Goal: Check status: Check status

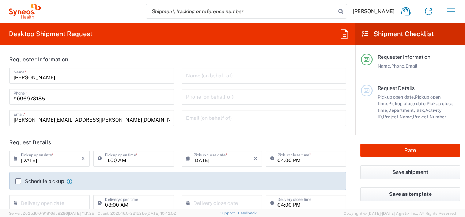
type input "4010"
type input "Mahārāshtra"
type input "[GEOGRAPHIC_DATA]"
click at [453, 11] on icon "button" at bounding box center [451, 11] width 12 height 12
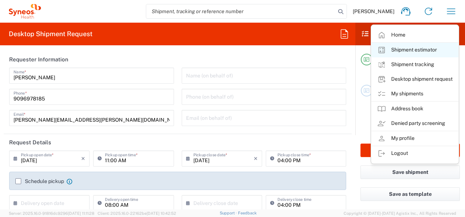
type input "Syneos Health India Private Limited"
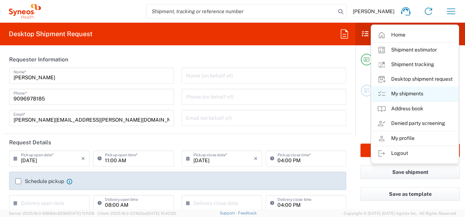
click at [419, 97] on link "My shipments" at bounding box center [414, 94] width 87 height 15
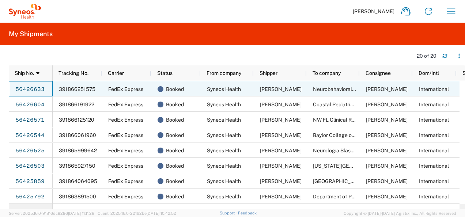
drag, startPoint x: 47, startPoint y: 89, endPoint x: 11, endPoint y: 87, distance: 35.5
click at [11, 87] on div "56426633" at bounding box center [31, 88] width 44 height 15
drag, startPoint x: 11, startPoint y: 87, endPoint x: 47, endPoint y: 90, distance: 36.3
click at [47, 90] on div "56426633" at bounding box center [31, 88] width 44 height 15
drag, startPoint x: 47, startPoint y: 90, endPoint x: 27, endPoint y: 90, distance: 20.1
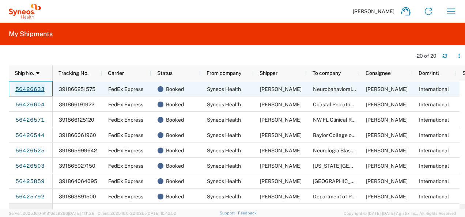
click at [27, 90] on div "56426633" at bounding box center [31, 88] width 44 height 15
click at [27, 90] on link "56426633" at bounding box center [30, 90] width 30 height 12
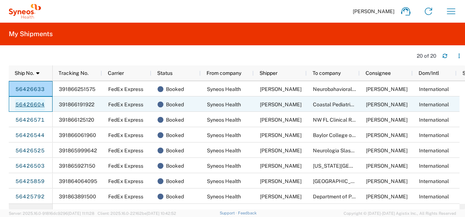
click at [31, 103] on link "56426604" at bounding box center [30, 105] width 30 height 12
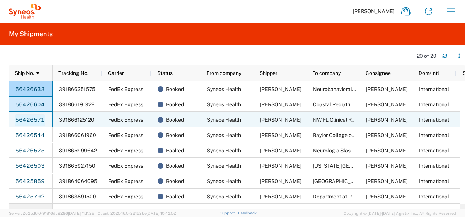
click at [30, 119] on link "56426571" at bounding box center [30, 120] width 30 height 12
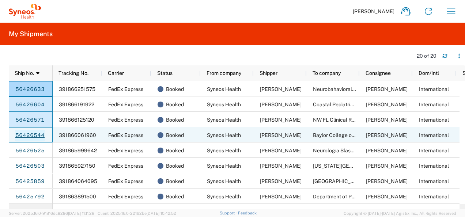
click at [28, 135] on link "56426544" at bounding box center [30, 136] width 30 height 12
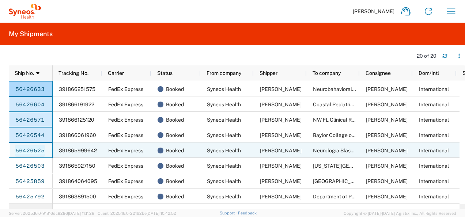
click at [27, 152] on link "56426525" at bounding box center [30, 151] width 30 height 12
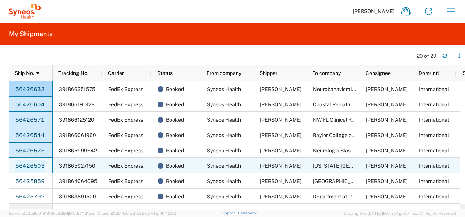
click at [27, 161] on link "56426503" at bounding box center [30, 166] width 30 height 12
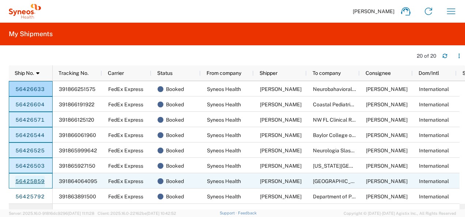
click at [26, 179] on link "56425859" at bounding box center [30, 182] width 30 height 12
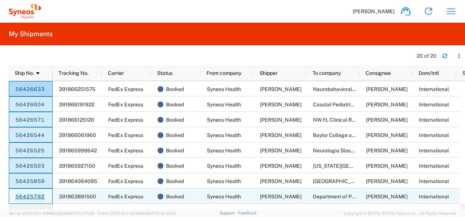
click at [25, 196] on link "56425792" at bounding box center [30, 197] width 30 height 12
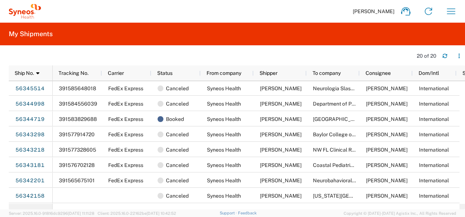
scroll to position [122, 0]
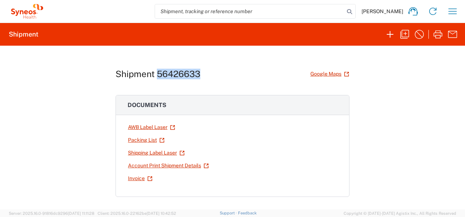
drag, startPoint x: 204, startPoint y: 71, endPoint x: 155, endPoint y: 70, distance: 49.0
click at [155, 70] on div "Shipment 56426633 Google Maps" at bounding box center [232, 74] width 234 height 13
copy h1 "56426633"
drag, startPoint x: 199, startPoint y: 75, endPoint x: 155, endPoint y: 73, distance: 43.9
click at [155, 73] on div "Shipment 56426604 Google Maps" at bounding box center [232, 74] width 234 height 13
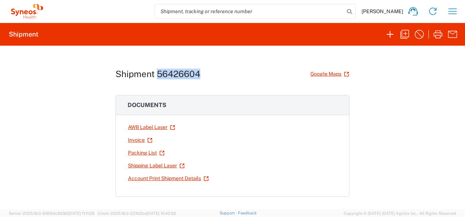
copy h1 "56426604"
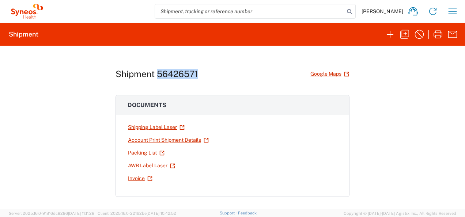
drag, startPoint x: 199, startPoint y: 72, endPoint x: 155, endPoint y: 73, distance: 43.9
click at [155, 73] on div "Shipment 56426571 Google Maps" at bounding box center [232, 74] width 234 height 13
copy h1 "56426571"
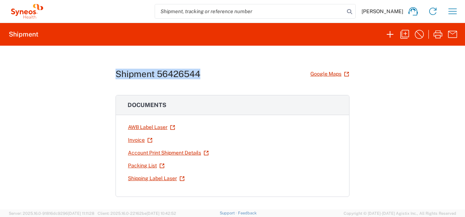
drag, startPoint x: 202, startPoint y: 74, endPoint x: 113, endPoint y: 66, distance: 88.8
click at [115, 66] on div "Shipment 56426544 Google Maps Documents AWB Label Laser Invoice Account Print S…" at bounding box center [232, 128] width 234 height 164
copy h1 "Shipment 56426544"
copy h1 "56426544"
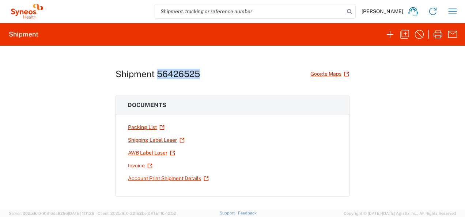
drag, startPoint x: 206, startPoint y: 75, endPoint x: 154, endPoint y: 73, distance: 51.9
click at [154, 73] on div "Shipment 56426525 Google Maps" at bounding box center [232, 74] width 234 height 13
copy h1 "56426525"
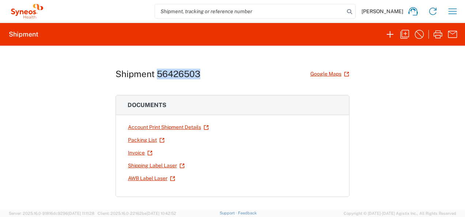
drag, startPoint x: 202, startPoint y: 79, endPoint x: 155, endPoint y: 71, distance: 47.5
click at [155, 71] on div "Shipment 56426503 Google Maps" at bounding box center [232, 74] width 234 height 13
copy h1 "56426503"
drag, startPoint x: 201, startPoint y: 73, endPoint x: 154, endPoint y: 70, distance: 47.2
click at [154, 70] on div "Shipment 56425859 Google Maps" at bounding box center [232, 74] width 234 height 13
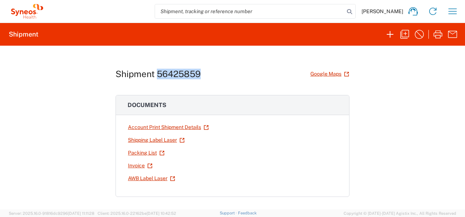
copy h1 "56425859"
drag, startPoint x: 197, startPoint y: 74, endPoint x: 155, endPoint y: 74, distance: 41.3
click at [155, 74] on h1 "Shipment 56425792" at bounding box center [157, 74] width 84 height 11
copy h1 "56425792"
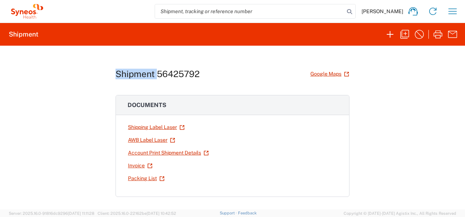
drag, startPoint x: 114, startPoint y: 74, endPoint x: 153, endPoint y: 77, distance: 39.2
click at [153, 77] on h1 "Shipment 56425792" at bounding box center [157, 74] width 84 height 11
copy h1 "Shipment"
